Goal: Transaction & Acquisition: Purchase product/service

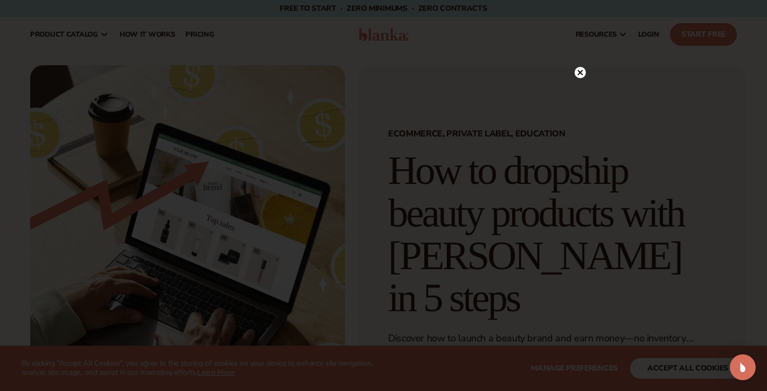
click at [579, 71] on icon at bounding box center [579, 72] width 5 height 5
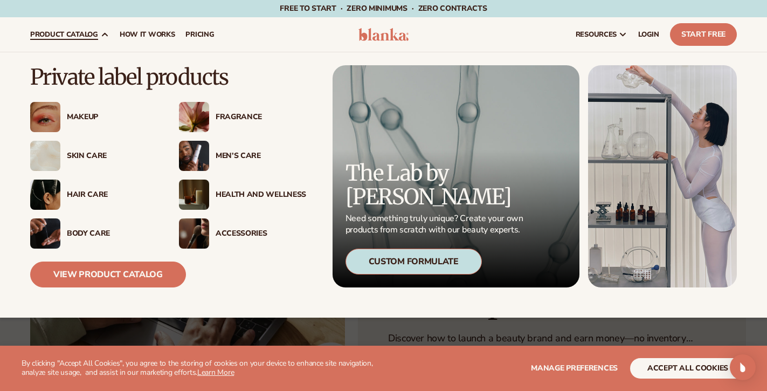
click at [52, 117] on img at bounding box center [45, 117] width 30 height 30
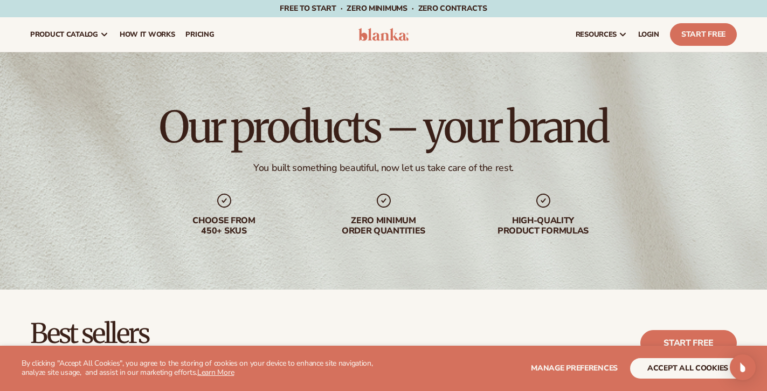
click at [660, 369] on button "accept all cookies" at bounding box center [687, 368] width 115 height 20
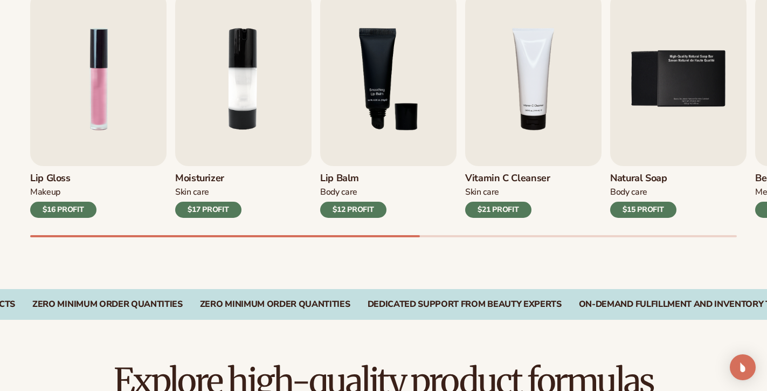
scroll to position [390, 0]
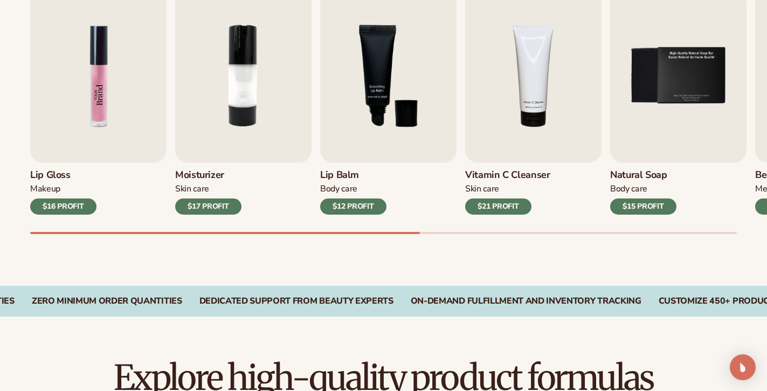
click at [100, 113] on img "1 / 9" at bounding box center [98, 76] width 136 height 174
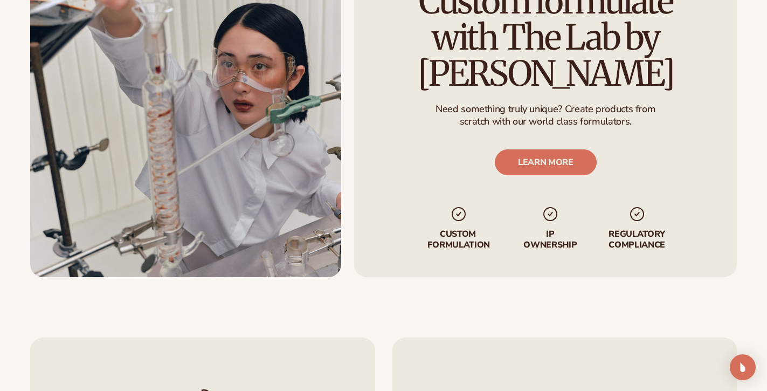
scroll to position [1205, 0]
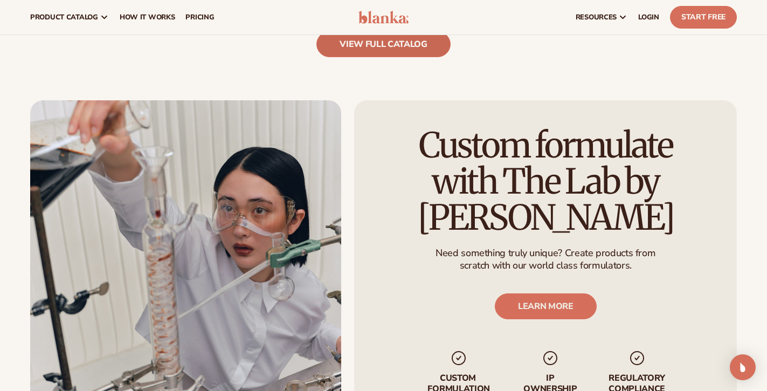
click at [433, 51] on link "view full catalog" at bounding box center [383, 44] width 134 height 26
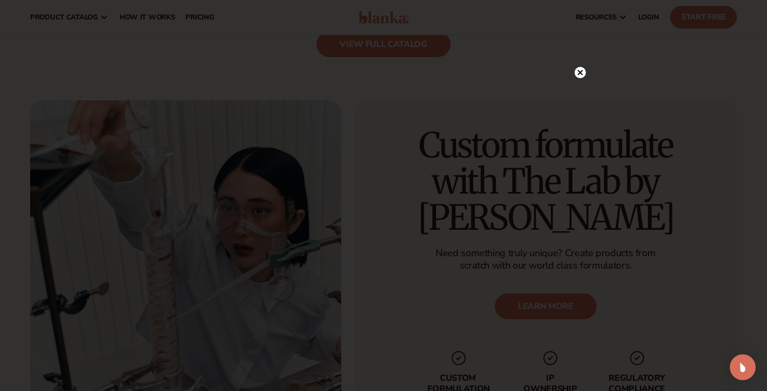
click at [582, 70] on circle at bounding box center [579, 72] width 11 height 11
